Goal: Navigation & Orientation: Find specific page/section

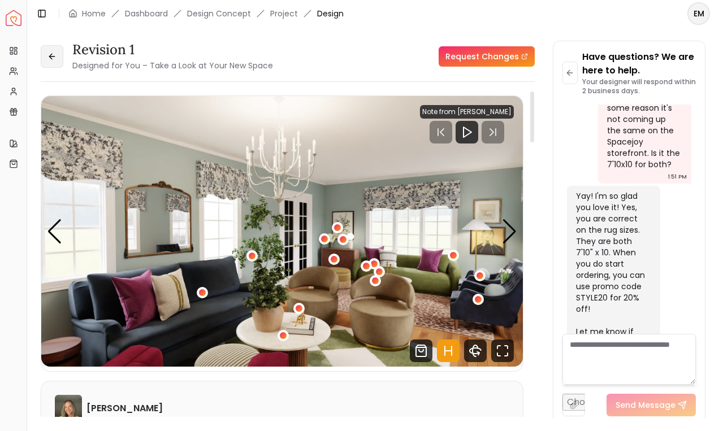
click at [50, 60] on icon at bounding box center [51, 56] width 9 height 9
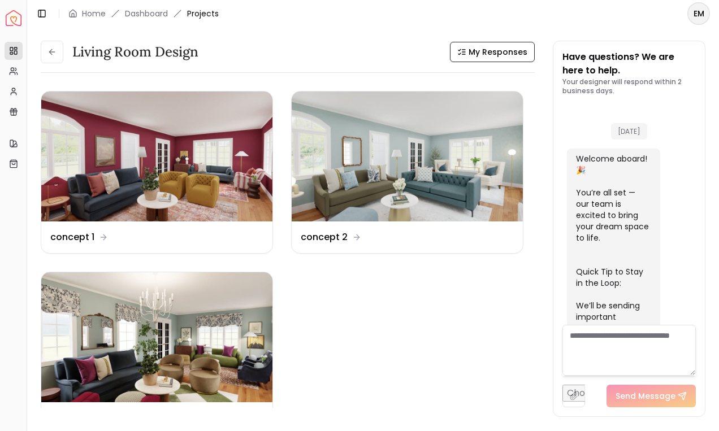
scroll to position [1719, 0]
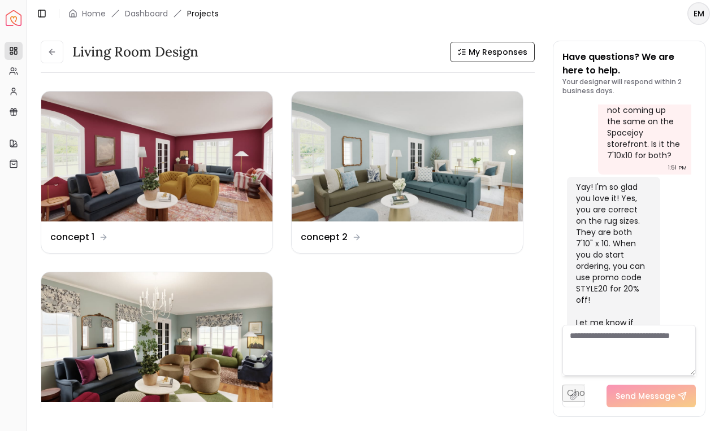
drag, startPoint x: 50, startPoint y: 60, endPoint x: 60, endPoint y: 53, distance: 12.5
click at [50, 60] on button at bounding box center [52, 52] width 23 height 23
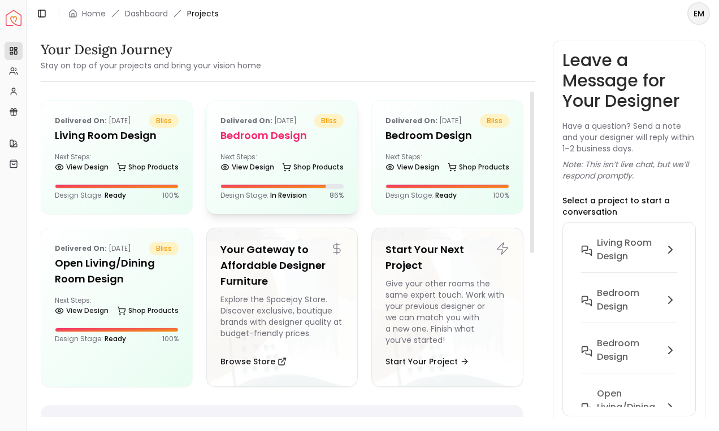
drag, startPoint x: 320, startPoint y: 146, endPoint x: 322, endPoint y: 131, distance: 15.9
click at [320, 134] on div "Delivered on: [DATE] bliss Bedroom design Next Steps: View Design Shop Products…" at bounding box center [282, 157] width 151 height 113
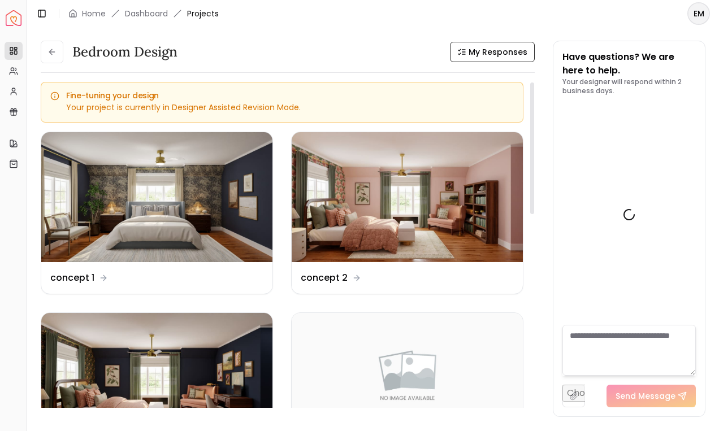
scroll to position [5713, 0]
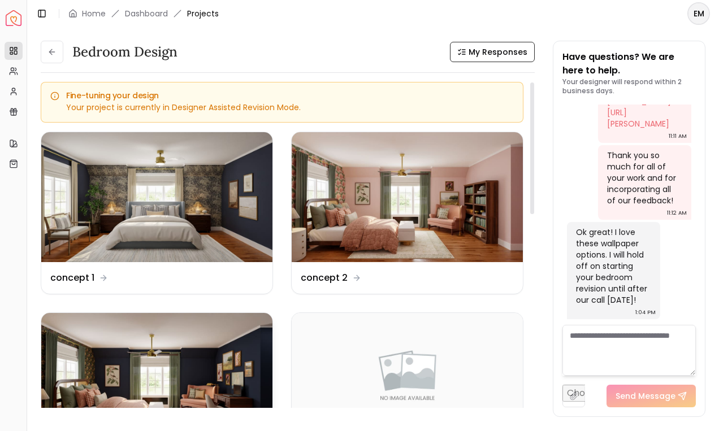
click at [151, 402] on img at bounding box center [156, 378] width 231 height 130
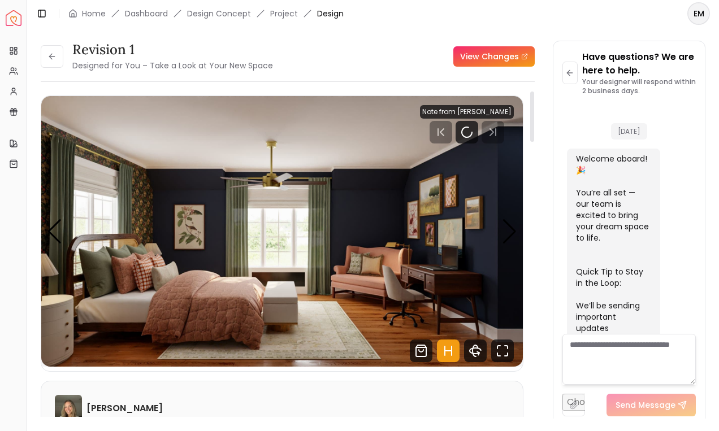
scroll to position [5704, 0]
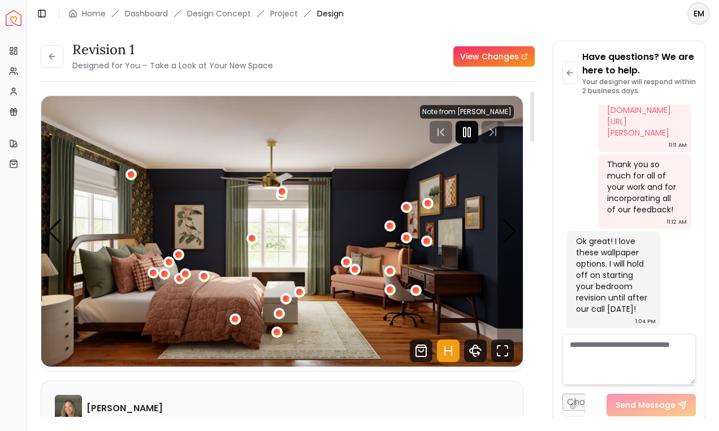
click at [463, 133] on div at bounding box center [466, 132] width 23 height 23
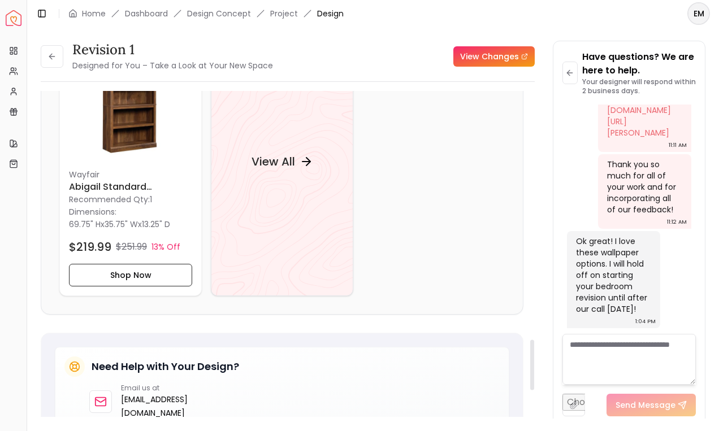
scroll to position [1607, 0]
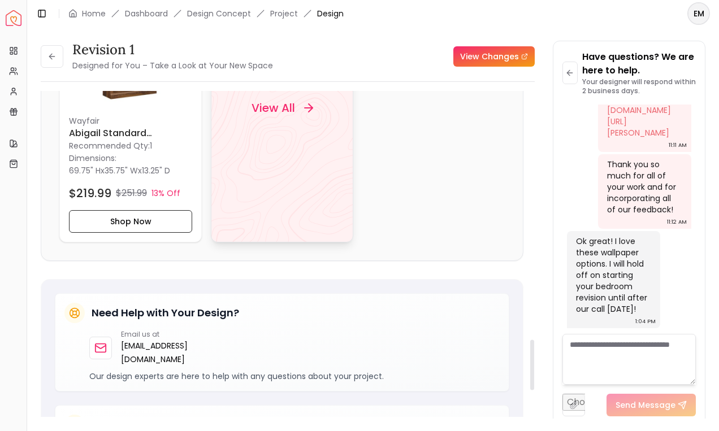
click at [325, 179] on div "View All" at bounding box center [282, 107] width 142 height 269
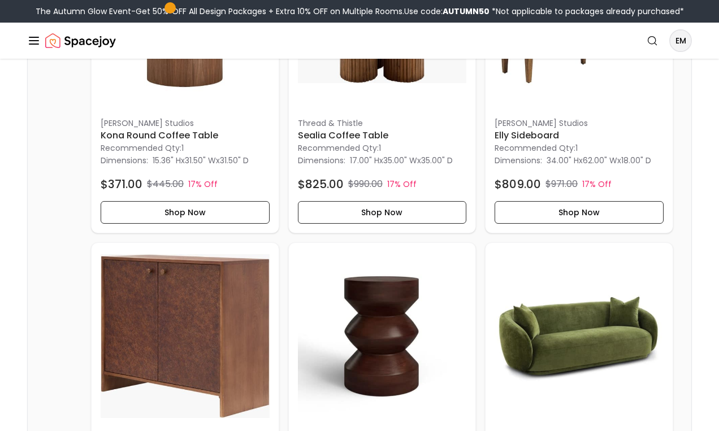
scroll to position [64, 0]
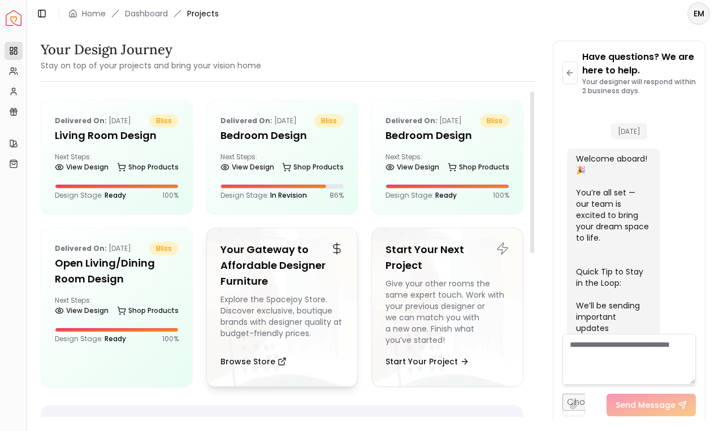
scroll to position [1710, 0]
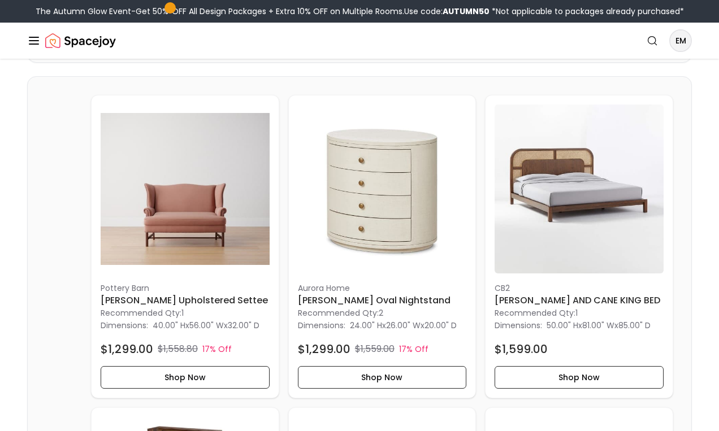
scroll to position [1246, 0]
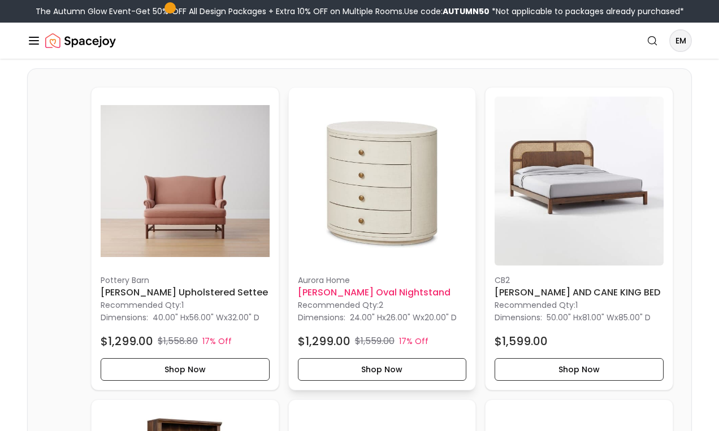
click at [363, 268] on div "aurora home Miriam Oval Nightstand Recommended Qty: 2 Dimensions: 24.00" H x 26…" at bounding box center [382, 239] width 187 height 302
